Goal: Navigation & Orientation: Find specific page/section

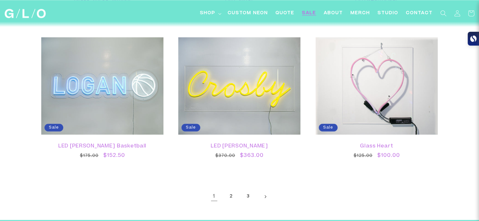
scroll to position [1133, 0]
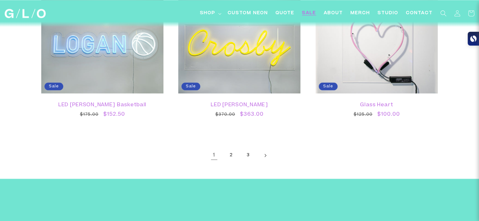
click at [262, 154] on link "Next page" at bounding box center [265, 156] width 14 height 14
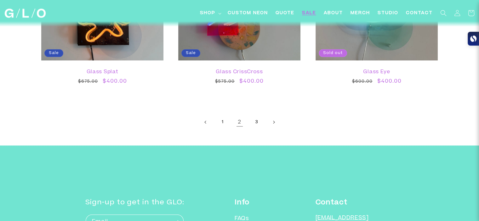
scroll to position [1227, 0]
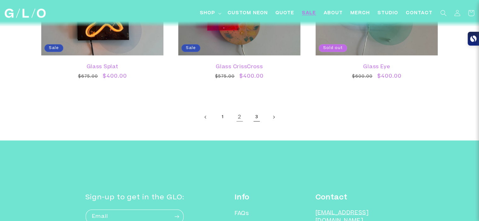
click at [258, 120] on link "3" at bounding box center [257, 117] width 14 height 14
